Goal: Task Accomplishment & Management: Use online tool/utility

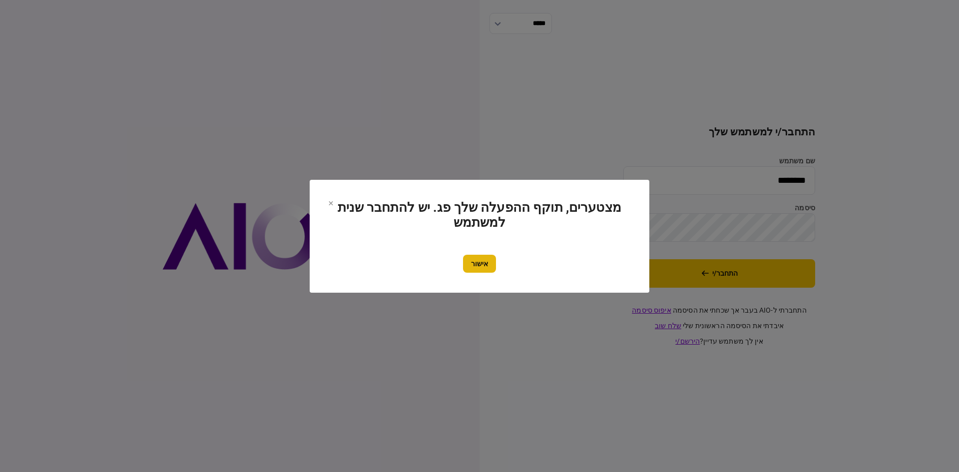
click at [483, 258] on button "אישור" at bounding box center [479, 264] width 33 height 18
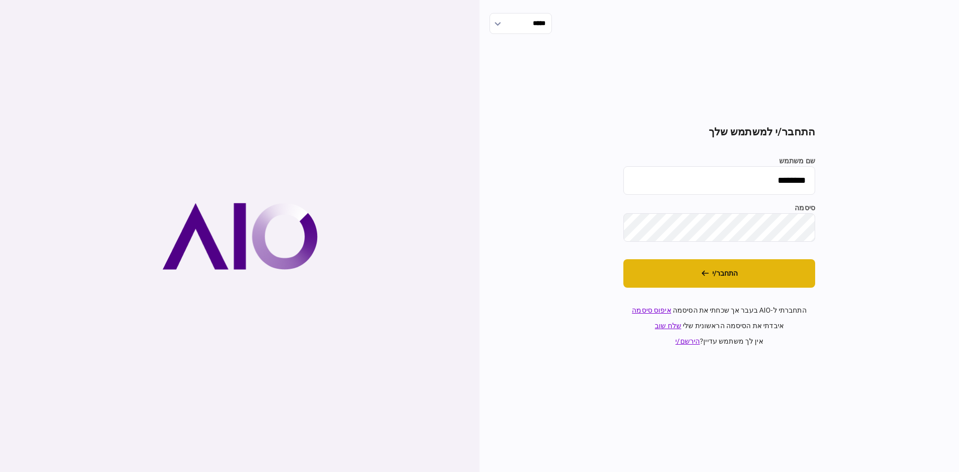
click at [727, 277] on button "התחבר/י" at bounding box center [719, 273] width 192 height 28
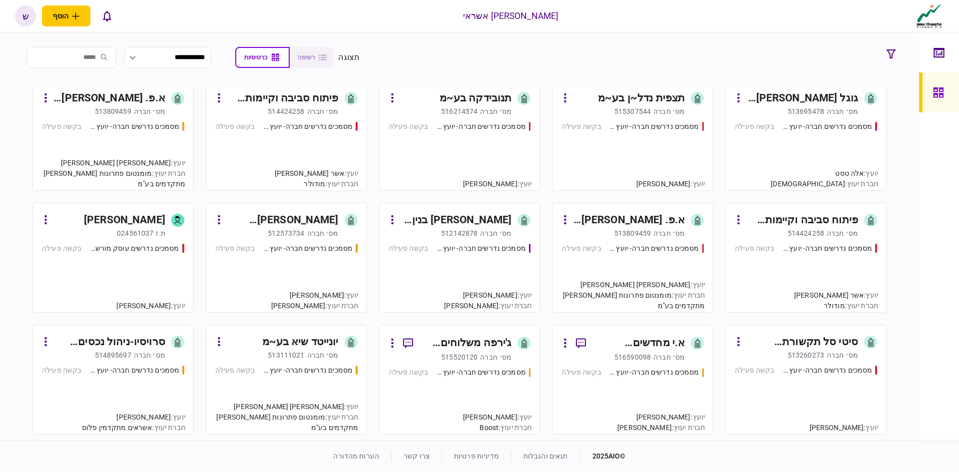
scroll to position [250, 0]
click at [109, 58] on input "search" at bounding box center [71, 57] width 89 height 21
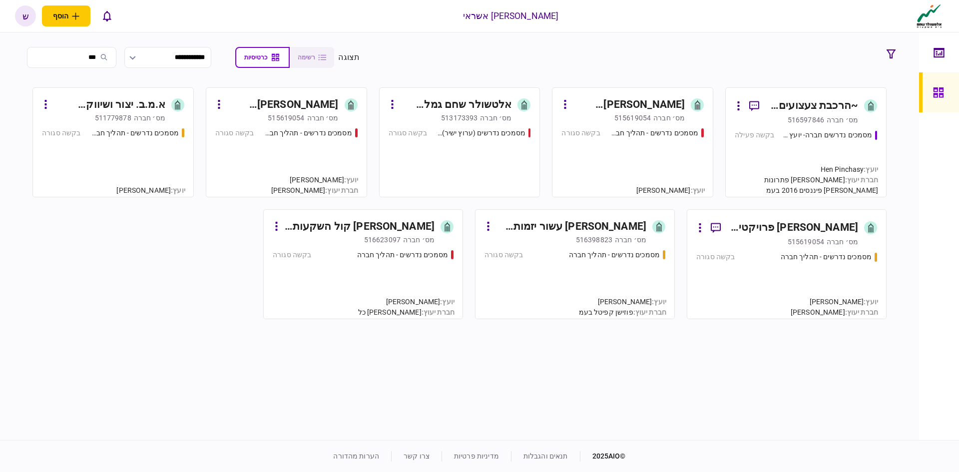
scroll to position [0, 0]
type input "**"
